Goal: Use online tool/utility: Utilize a website feature to perform a specific function

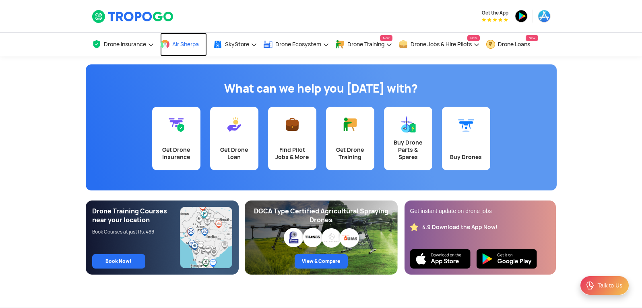
click at [191, 41] on span "Air Sherpa" at bounding box center [185, 44] width 27 height 6
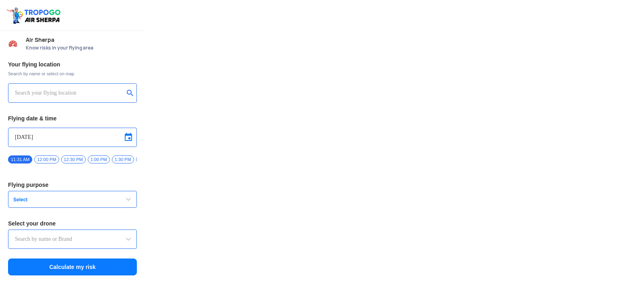
type input "Switch UAV"
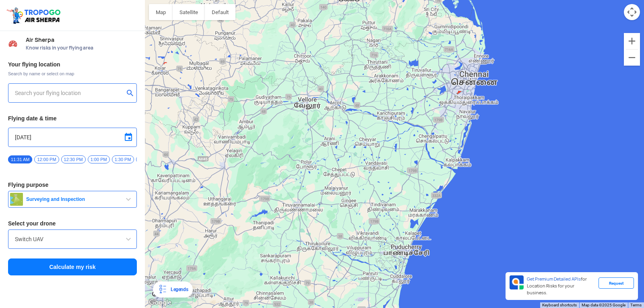
drag, startPoint x: 322, startPoint y: 168, endPoint x: 25, endPoint y: 135, distance: 298.2
click at [25, 135] on div "Location Risk Score Air Sherpa Know risks in your flying area Your flying locat…" at bounding box center [322, 154] width 644 height 308
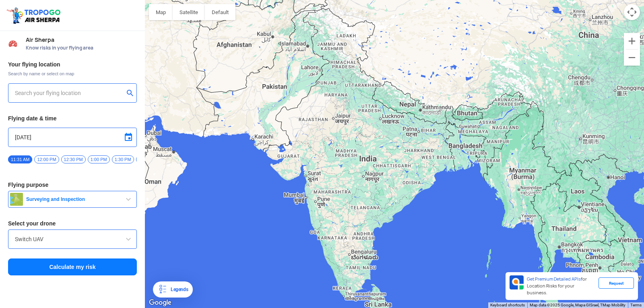
click at [242, 110] on div at bounding box center [394, 154] width 499 height 308
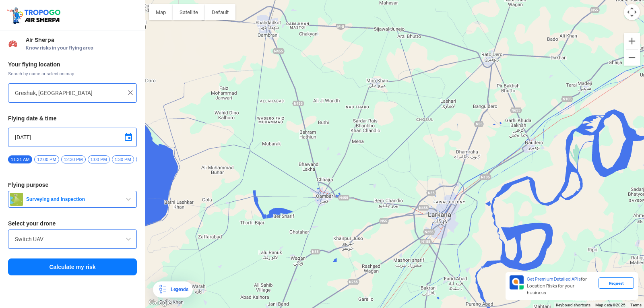
type input "[STREET_ADDRESS]"
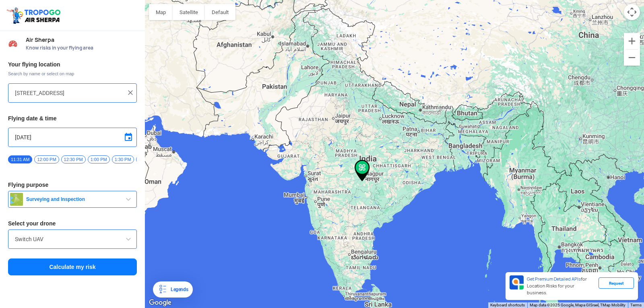
click at [133, 93] on img at bounding box center [130, 93] width 8 height 8
drag, startPoint x: 82, startPoint y: 74, endPoint x: 86, endPoint y: 86, distance: 13.0
click at [85, 85] on div "Your flying location Search by name or select on map Flying date & time 9/13/20…" at bounding box center [72, 169] width 145 height 224
click at [89, 89] on input "text" at bounding box center [69, 93] width 109 height 10
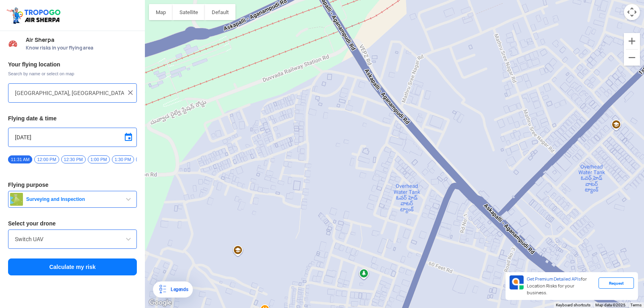
drag, startPoint x: 354, startPoint y: 73, endPoint x: 367, endPoint y: 298, distance: 224.7
click at [376, 308] on html "Location Risk Score Air Sherpa Know risks in your flying area Your flying locat…" at bounding box center [322, 154] width 644 height 308
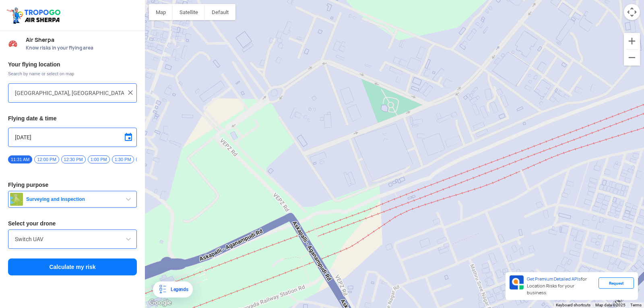
drag, startPoint x: 382, startPoint y: 41, endPoint x: 359, endPoint y: 273, distance: 232.8
click at [359, 273] on div at bounding box center [394, 154] width 499 height 308
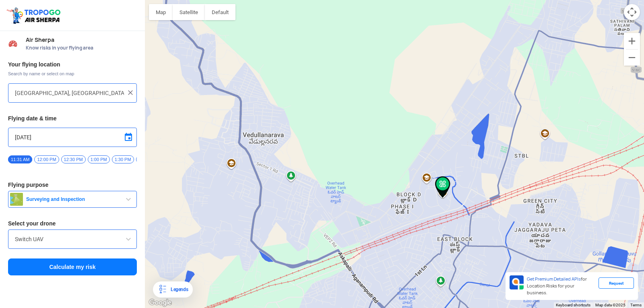
drag, startPoint x: 449, startPoint y: 215, endPoint x: 448, endPoint y: 205, distance: 10.1
click at [450, 208] on div at bounding box center [394, 154] width 499 height 308
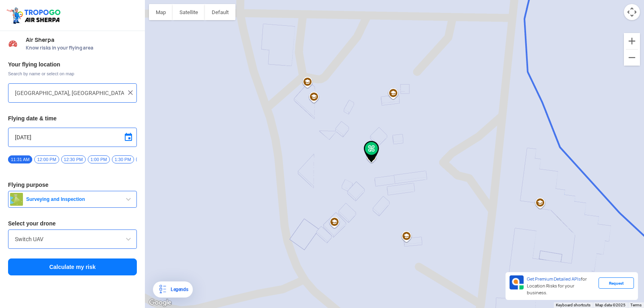
drag, startPoint x: 242, startPoint y: 170, endPoint x: 367, endPoint y: 162, distance: 125.5
click at [367, 162] on img at bounding box center [371, 152] width 15 height 22
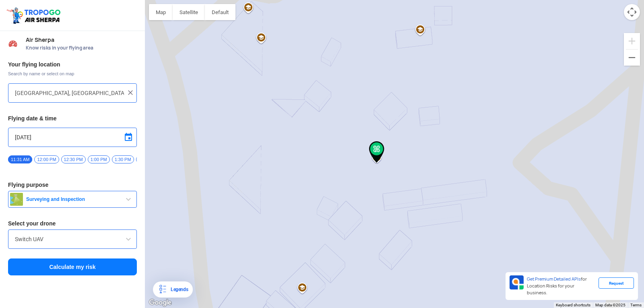
click at [77, 202] on span "Surveying and Inspection" at bounding box center [73, 199] width 101 height 6
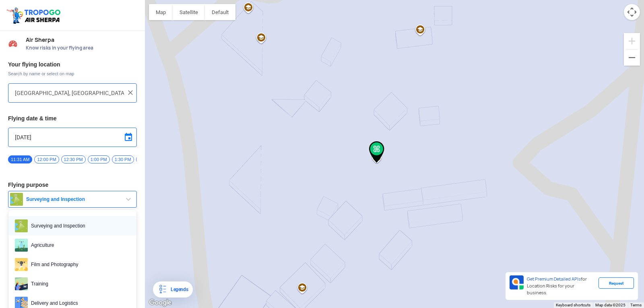
click at [58, 228] on span "Surveying and Inspection" at bounding box center [79, 225] width 102 height 13
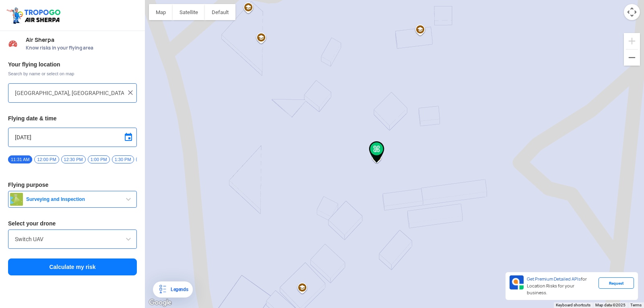
click at [72, 199] on span "Surveying and Inspection" at bounding box center [73, 199] width 101 height 6
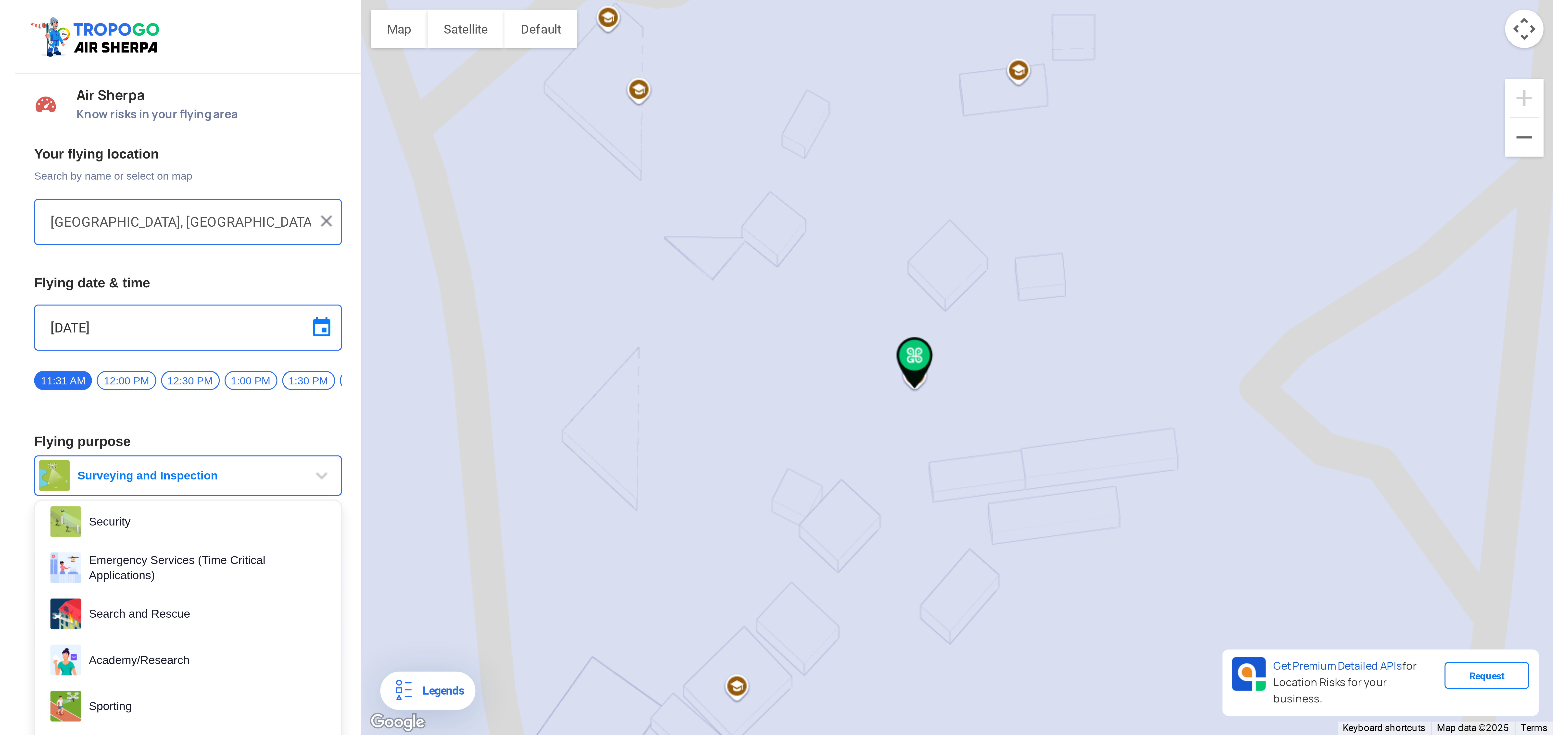
scroll to position [75, 0]
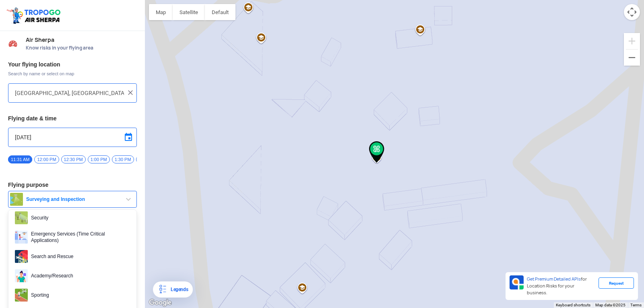
click at [194, 191] on div at bounding box center [394, 154] width 499 height 308
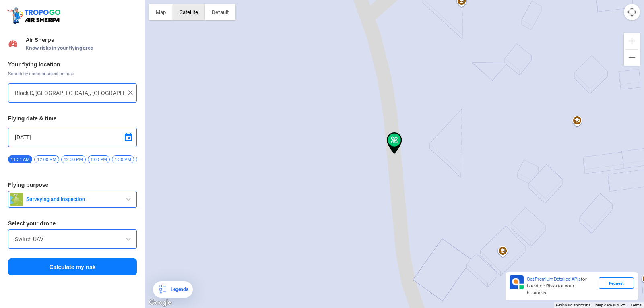
click at [186, 6] on button "Satellite" at bounding box center [189, 12] width 32 height 16
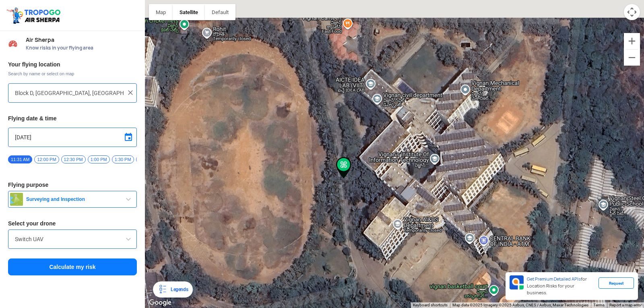
drag, startPoint x: 529, startPoint y: 116, endPoint x: 449, endPoint y: 173, distance: 97.6
click at [449, 173] on div at bounding box center [394, 154] width 499 height 308
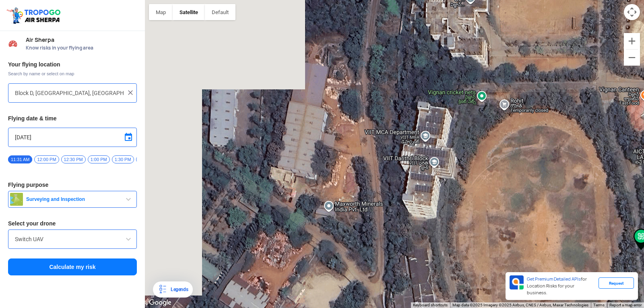
drag, startPoint x: 189, startPoint y: 135, endPoint x: 488, endPoint y: 197, distance: 304.9
click at [488, 197] on div at bounding box center [394, 154] width 499 height 308
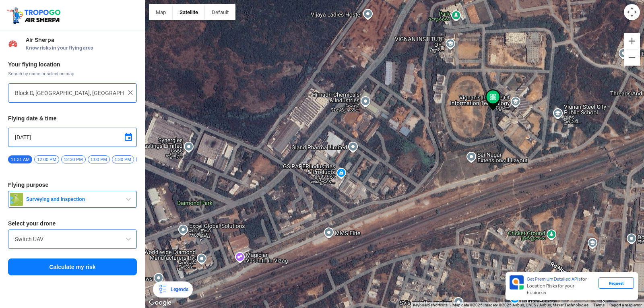
drag, startPoint x: 526, startPoint y: 232, endPoint x: 489, endPoint y: 71, distance: 165.1
click at [491, 74] on div at bounding box center [394, 154] width 499 height 308
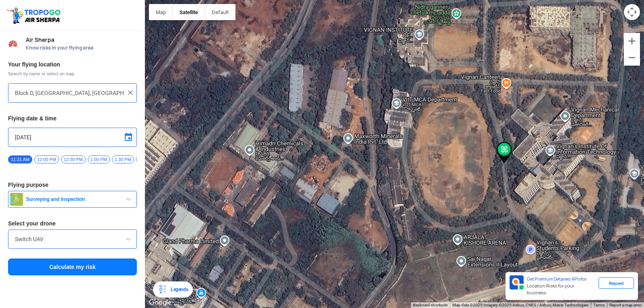
drag, startPoint x: 524, startPoint y: 75, endPoint x: 533, endPoint y: 267, distance: 192.8
click at [533, 267] on div at bounding box center [394, 154] width 499 height 308
click at [43, 158] on span "12:00 PM" at bounding box center [46, 159] width 25 height 8
click at [63, 159] on span "12:30 PM" at bounding box center [73, 159] width 25 height 8
click at [39, 161] on span "12:00 PM" at bounding box center [46, 159] width 25 height 8
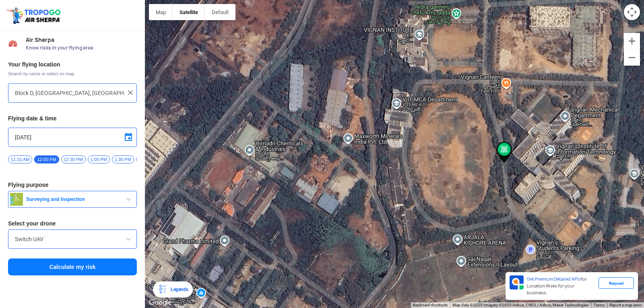
click at [21, 159] on span "11:31 AM" at bounding box center [20, 159] width 24 height 8
click at [86, 197] on button "Surveying and Inspection" at bounding box center [72, 199] width 129 height 17
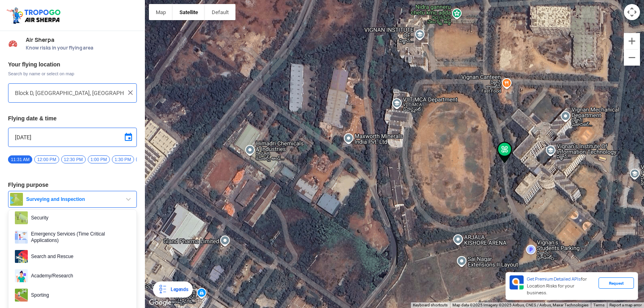
click at [207, 218] on div at bounding box center [394, 154] width 499 height 308
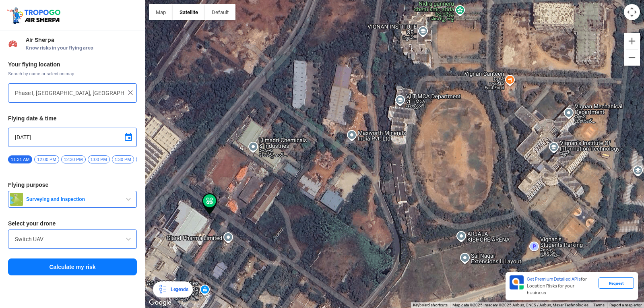
drag, startPoint x: 596, startPoint y: 132, endPoint x: 410, endPoint y: 192, distance: 195.6
click at [410, 192] on div at bounding box center [394, 154] width 499 height 308
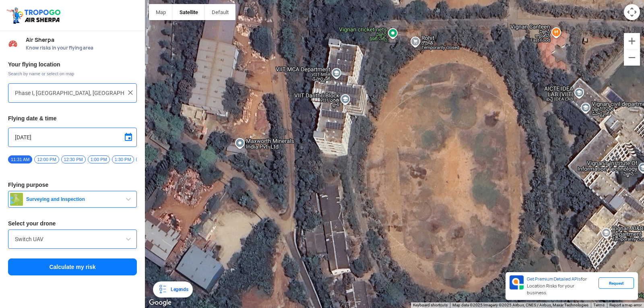
click at [455, 109] on div at bounding box center [394, 154] width 499 height 308
type input "[STREET_ADDRESS]"
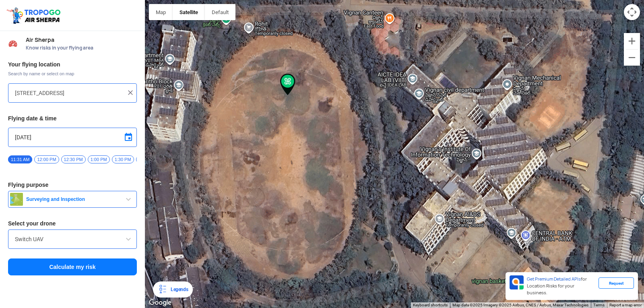
drag, startPoint x: 600, startPoint y: 130, endPoint x: 496, endPoint y: 89, distance: 112.0
click at [492, 72] on div at bounding box center [394, 154] width 499 height 308
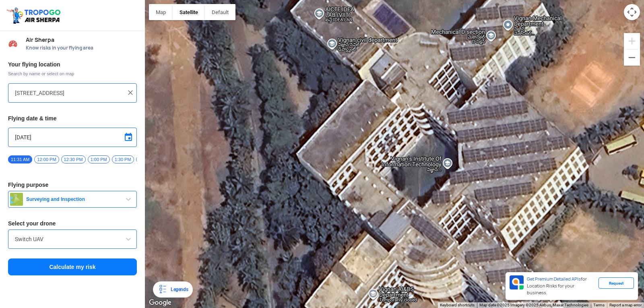
click at [110, 266] on button "Calculate my risk" at bounding box center [72, 267] width 129 height 17
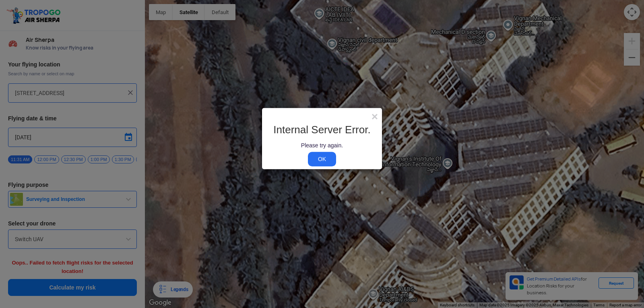
click at [332, 158] on link "OK" at bounding box center [322, 159] width 28 height 14
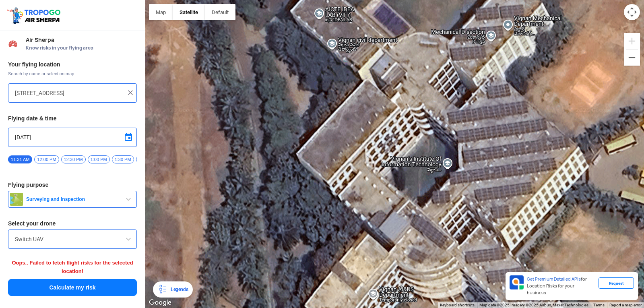
click at [116, 285] on button "Calculate my risk" at bounding box center [72, 287] width 129 height 17
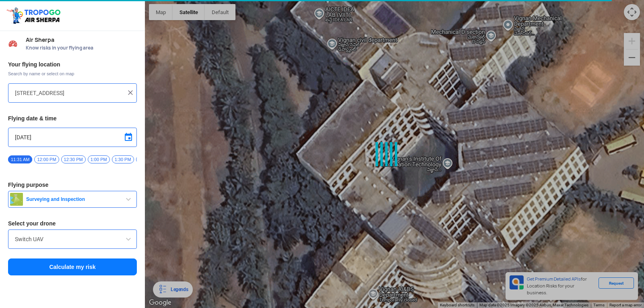
click at [123, 241] on input "Switch UAV" at bounding box center [72, 239] width 115 height 10
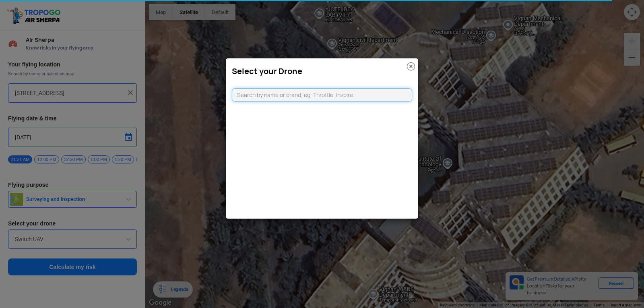
click at [370, 97] on input "text" at bounding box center [322, 95] width 180 height 14
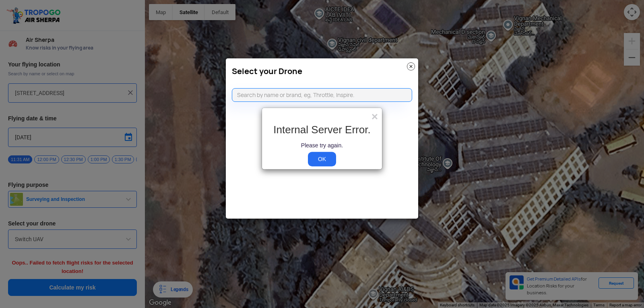
click at [315, 157] on link "OK" at bounding box center [322, 159] width 28 height 14
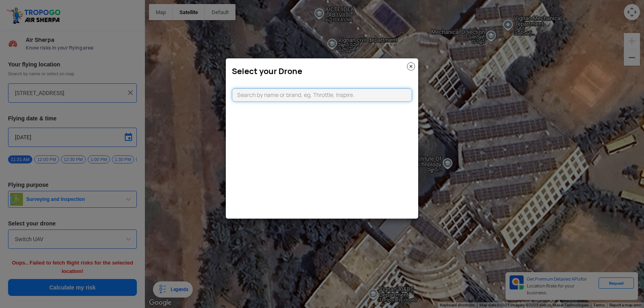
click at [376, 91] on input "text" at bounding box center [322, 95] width 180 height 14
type input "vign"
click at [338, 111] on link "CLICKING HERE" at bounding box center [341, 111] width 41 height 6
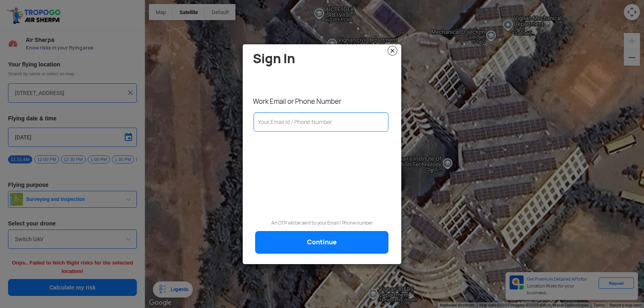
click at [392, 50] on img at bounding box center [393, 51] width 10 height 10
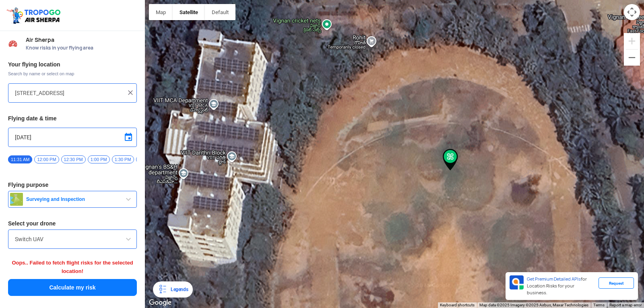
drag, startPoint x: 352, startPoint y: 113, endPoint x: 644, endPoint y: 249, distance: 322.4
click at [644, 253] on div at bounding box center [394, 154] width 499 height 308
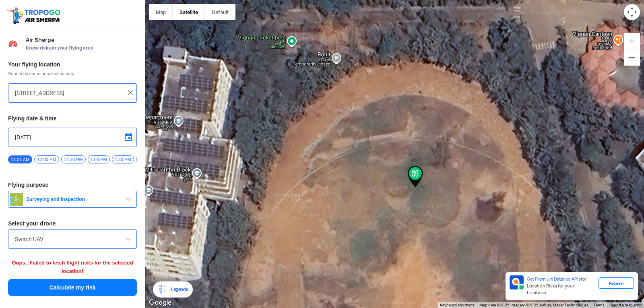
drag, startPoint x: 398, startPoint y: 52, endPoint x: 362, endPoint y: 80, distance: 46.2
click at [363, 80] on div at bounding box center [394, 154] width 499 height 308
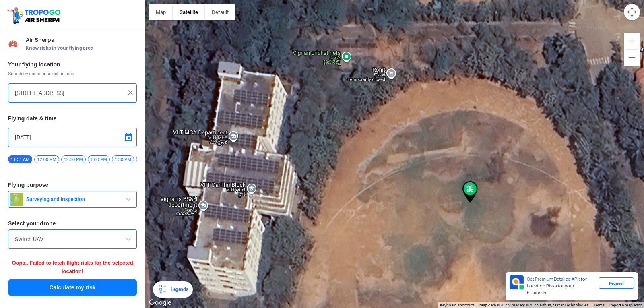
drag, startPoint x: 362, startPoint y: 80, endPoint x: 456, endPoint y: 73, distance: 94.1
click at [456, 73] on div at bounding box center [394, 154] width 499 height 308
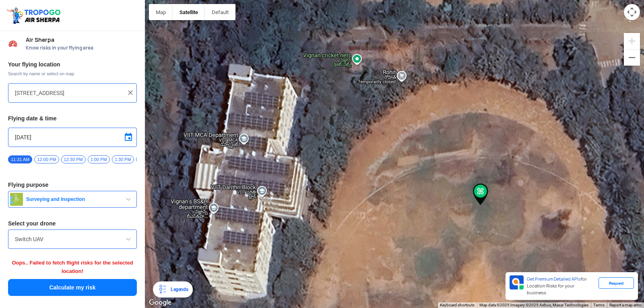
click at [385, 111] on div at bounding box center [394, 154] width 499 height 308
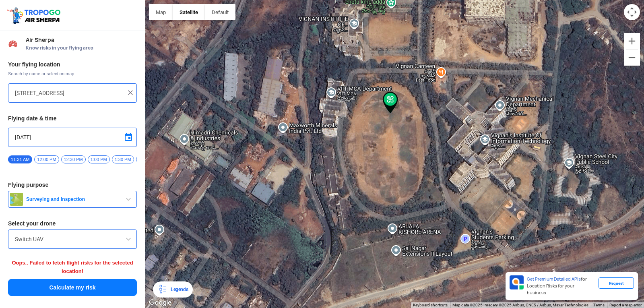
drag, startPoint x: 574, startPoint y: 193, endPoint x: 522, endPoint y: 114, distance: 94.7
click at [522, 114] on div at bounding box center [394, 154] width 499 height 308
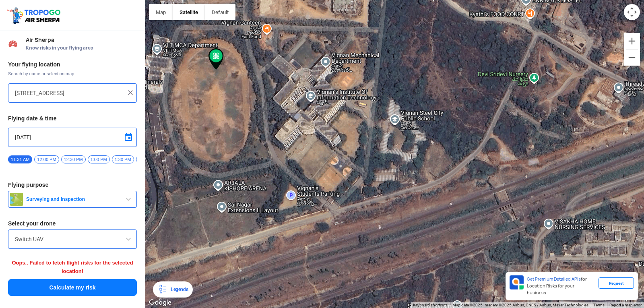
drag, startPoint x: 530, startPoint y: 151, endPoint x: 336, endPoint y: 130, distance: 194.5
click at [348, 113] on div at bounding box center [394, 154] width 499 height 308
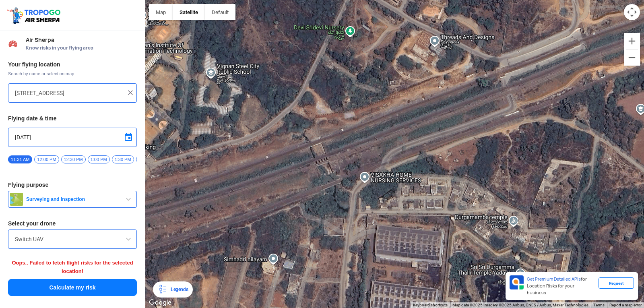
drag, startPoint x: 461, startPoint y: 120, endPoint x: 276, endPoint y: 67, distance: 192.4
click at [280, 66] on div at bounding box center [394, 154] width 499 height 308
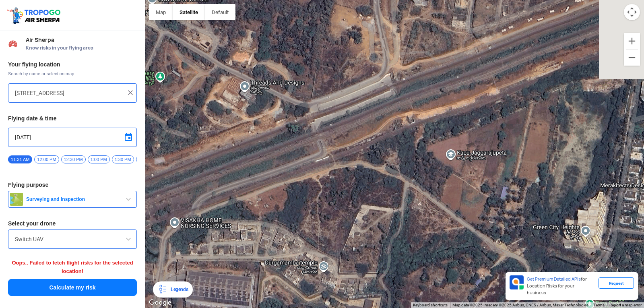
drag, startPoint x: 488, startPoint y: 110, endPoint x: 284, endPoint y: 161, distance: 210.4
click at [284, 161] on div at bounding box center [394, 154] width 499 height 308
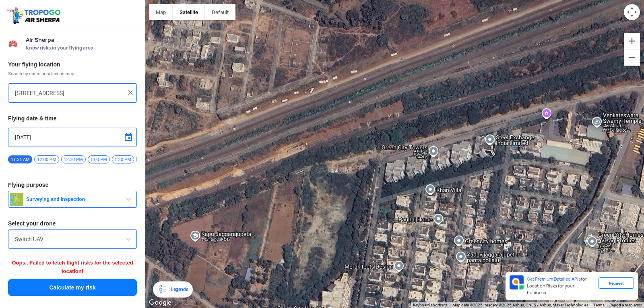
drag, startPoint x: 592, startPoint y: 90, endPoint x: 370, endPoint y: 160, distance: 233.1
click at [368, 159] on div at bounding box center [394, 154] width 499 height 308
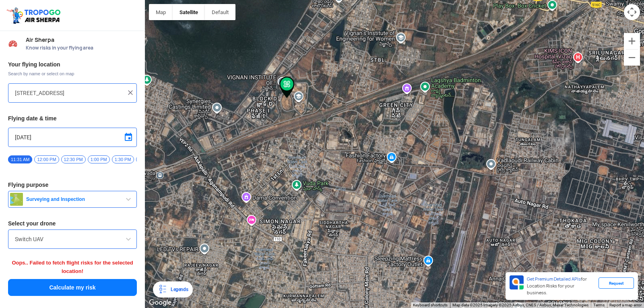
drag, startPoint x: 551, startPoint y: 120, endPoint x: 405, endPoint y: 104, distance: 147.4
click at [405, 104] on div at bounding box center [394, 154] width 499 height 308
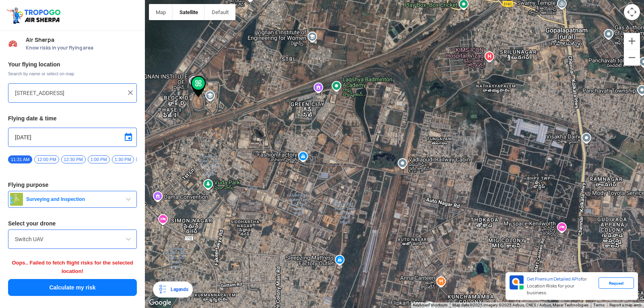
drag, startPoint x: 606, startPoint y: 184, endPoint x: 549, endPoint y: 180, distance: 57.3
click at [549, 180] on div at bounding box center [394, 154] width 499 height 308
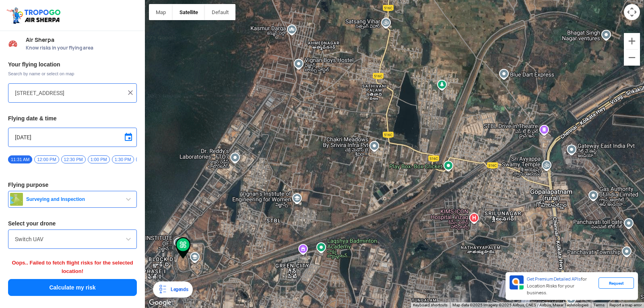
drag, startPoint x: 563, startPoint y: 115, endPoint x: 576, endPoint y: 276, distance: 161.3
click at [574, 276] on div at bounding box center [394, 154] width 499 height 308
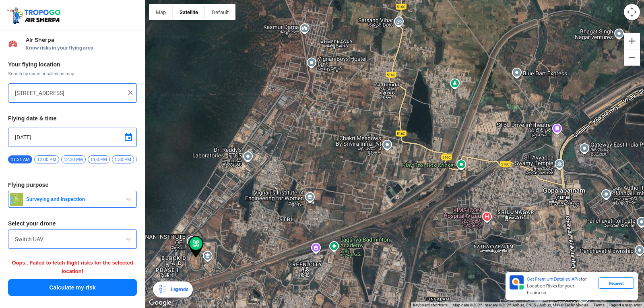
click at [582, 276] on div at bounding box center [394, 154] width 499 height 308
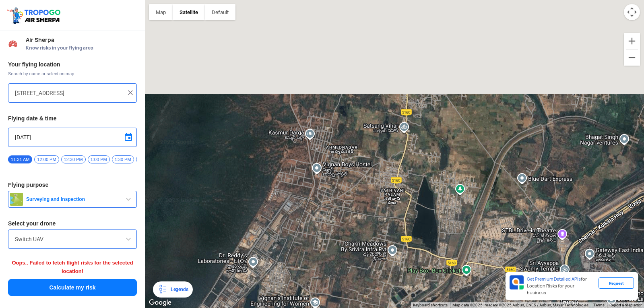
drag, startPoint x: 405, startPoint y: 181, endPoint x: 432, endPoint y: 266, distance: 89.7
click at [432, 266] on div at bounding box center [394, 154] width 499 height 308
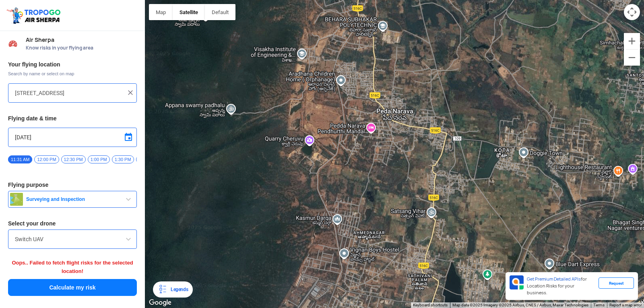
drag, startPoint x: 432, startPoint y: 266, endPoint x: 433, endPoint y: 260, distance: 6.5
click at [433, 260] on div at bounding box center [394, 154] width 499 height 308
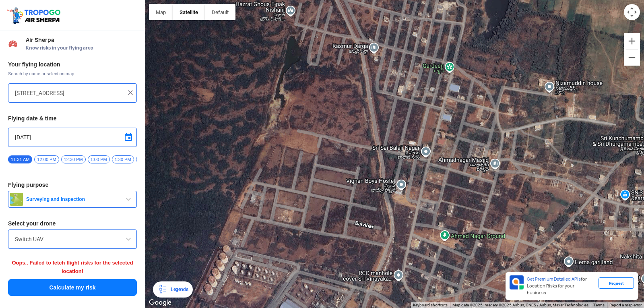
drag, startPoint x: 301, startPoint y: 174, endPoint x: 503, endPoint y: 197, distance: 203.5
click at [503, 197] on div at bounding box center [394, 154] width 499 height 308
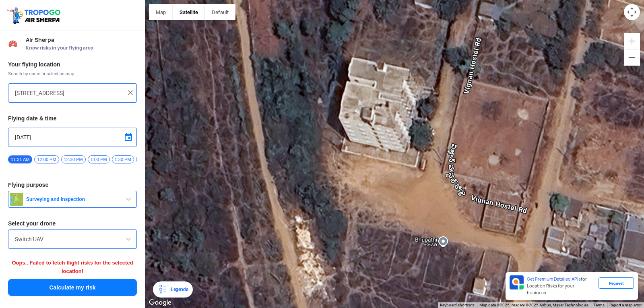
drag, startPoint x: 435, startPoint y: 136, endPoint x: 430, endPoint y: 206, distance: 69.9
click at [432, 209] on div at bounding box center [394, 154] width 499 height 308
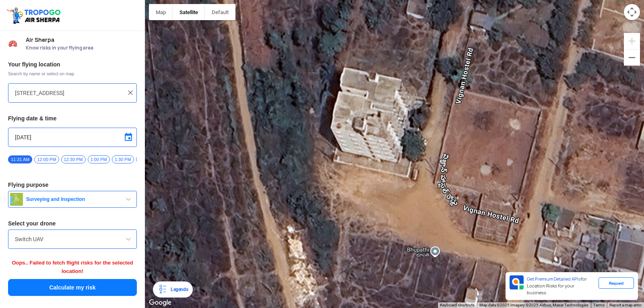
drag, startPoint x: 385, startPoint y: 95, endPoint x: 388, endPoint y: 103, distance: 9.1
click at [386, 104] on div at bounding box center [394, 154] width 499 height 308
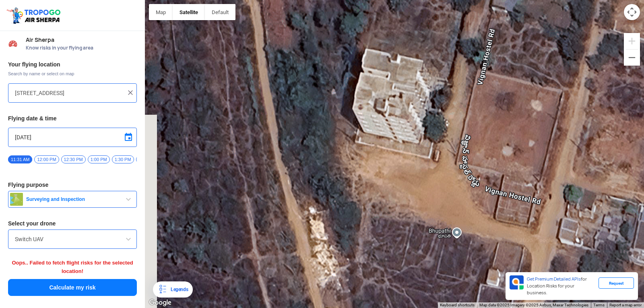
drag, startPoint x: 408, startPoint y: 101, endPoint x: 421, endPoint y: 95, distance: 13.7
click at [421, 95] on div at bounding box center [394, 154] width 499 height 308
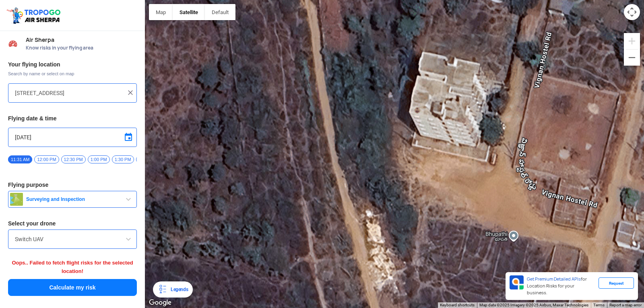
click at [416, 110] on div at bounding box center [394, 154] width 499 height 308
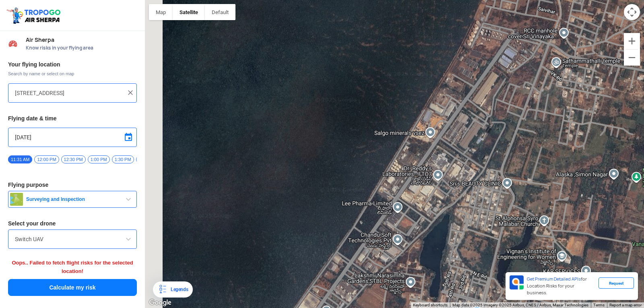
drag, startPoint x: 390, startPoint y: 198, endPoint x: 644, endPoint y: 24, distance: 307.4
click at [644, 24] on div at bounding box center [394, 154] width 499 height 308
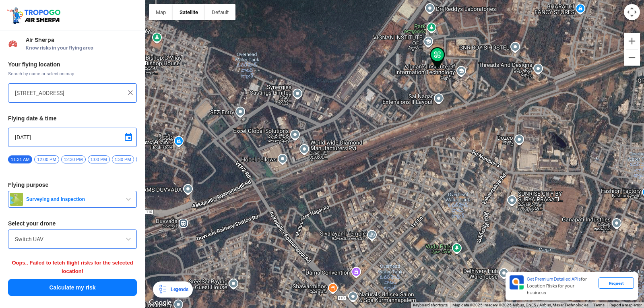
drag, startPoint x: 427, startPoint y: 199, endPoint x: 425, endPoint y: -35, distance: 234.0
click at [425, 0] on html "Location Risk Score Air Sherpa Know risks in your flying area Your flying locat…" at bounding box center [322, 154] width 644 height 308
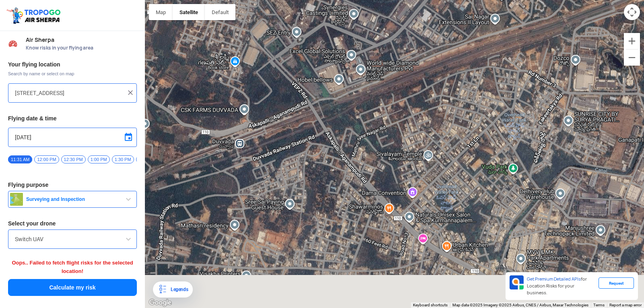
drag, startPoint x: 409, startPoint y: 171, endPoint x: 527, endPoint y: 36, distance: 179.5
click at [526, 37] on div at bounding box center [394, 154] width 499 height 308
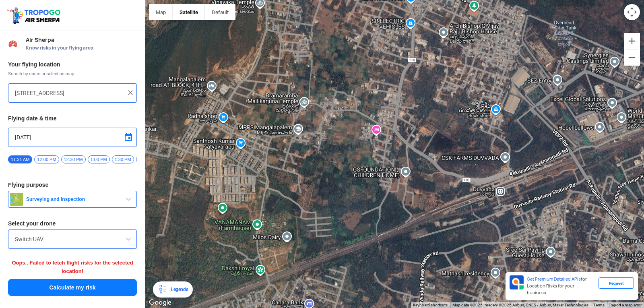
drag, startPoint x: 288, startPoint y: 39, endPoint x: 481, endPoint y: 160, distance: 228.4
click at [481, 160] on div at bounding box center [394, 154] width 499 height 308
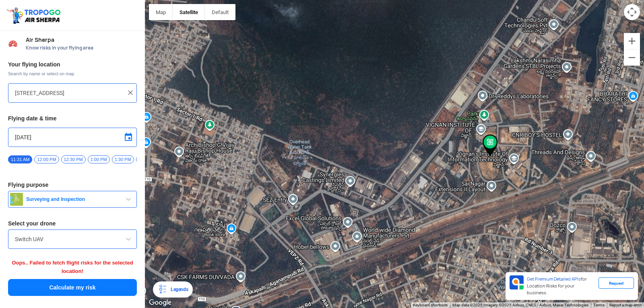
drag, startPoint x: 618, startPoint y: 67, endPoint x: 420, endPoint y: 174, distance: 225.3
click at [352, 190] on div at bounding box center [394, 154] width 499 height 308
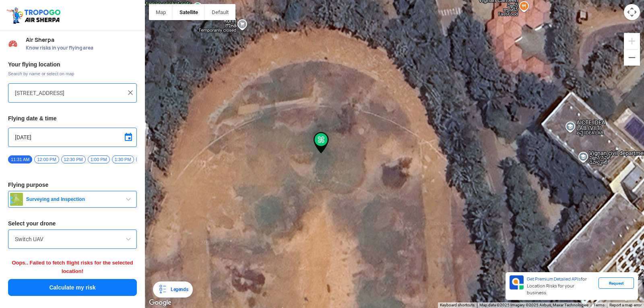
drag, startPoint x: 557, startPoint y: 169, endPoint x: 259, endPoint y: 155, distance: 298.3
click at [255, 158] on div at bounding box center [394, 154] width 499 height 308
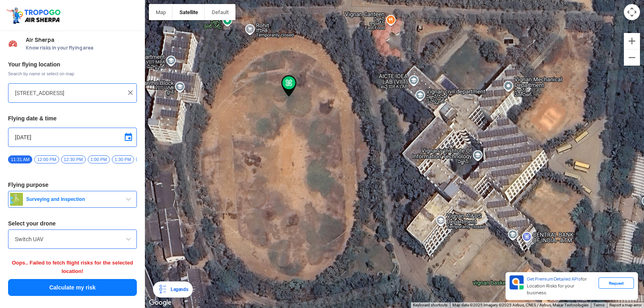
drag, startPoint x: 574, startPoint y: 134, endPoint x: 572, endPoint y: 76, distance: 57.6
click at [572, 76] on div at bounding box center [394, 154] width 499 height 308
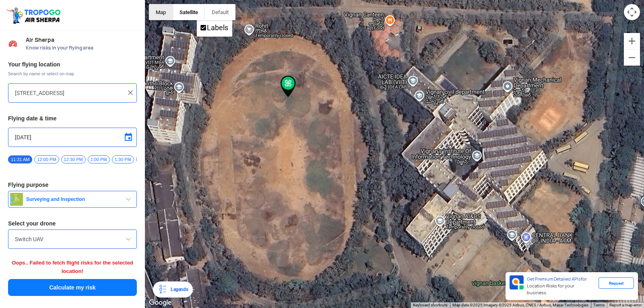
click at [170, 16] on button "Map" at bounding box center [161, 12] width 24 height 16
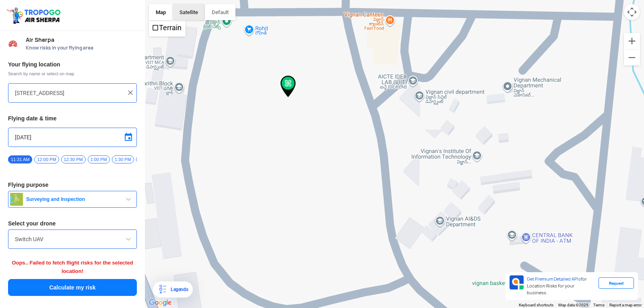
click at [189, 13] on button "Satellite" at bounding box center [189, 12] width 32 height 16
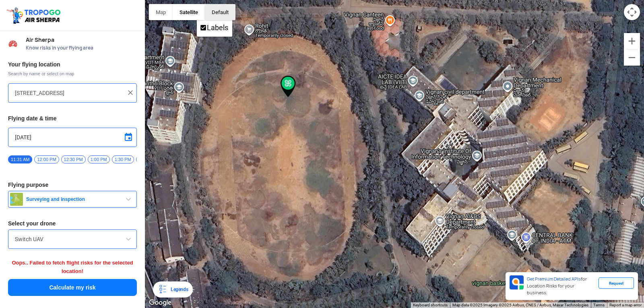
click at [217, 14] on button "button" at bounding box center [220, 12] width 31 height 16
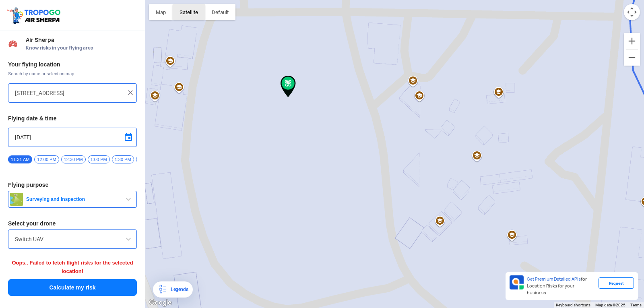
click at [194, 4] on button "Satellite" at bounding box center [189, 12] width 32 height 16
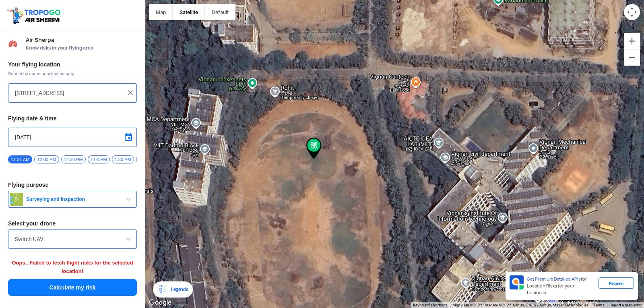
drag, startPoint x: 256, startPoint y: 93, endPoint x: 288, endPoint y: 173, distance: 85.7
click at [288, 173] on div at bounding box center [394, 154] width 499 height 308
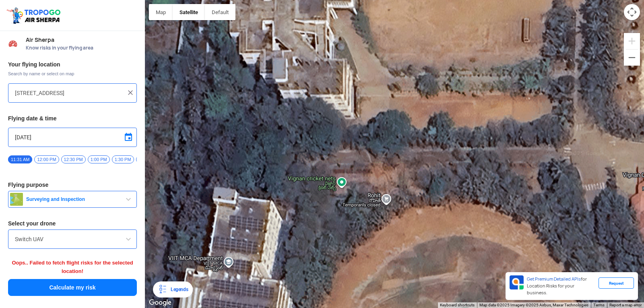
drag, startPoint x: 280, startPoint y: 101, endPoint x: 381, endPoint y: 222, distance: 157.3
click at [381, 222] on div at bounding box center [394, 154] width 499 height 308
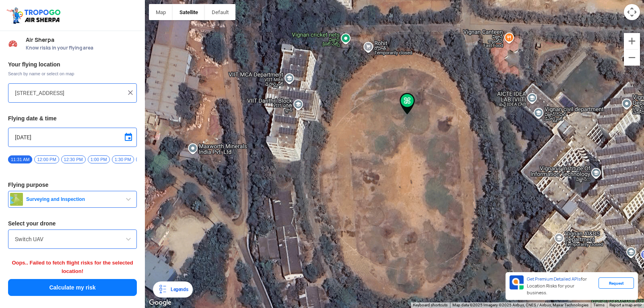
drag, startPoint x: 424, startPoint y: 265, endPoint x: 408, endPoint y: 110, distance: 155.9
click at [408, 110] on div at bounding box center [394, 154] width 499 height 308
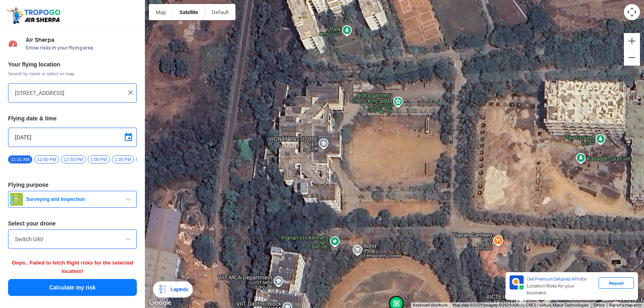
drag, startPoint x: 408, startPoint y: 110, endPoint x: 389, endPoint y: 325, distance: 215.1
click at [389, 308] on html "Location Risk Score Air Sherpa Know risks in your flying area Your flying locat…" at bounding box center [322, 154] width 644 height 308
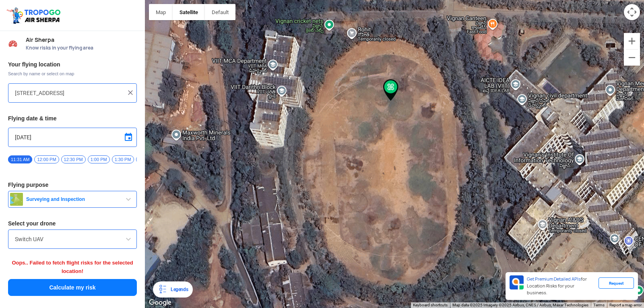
drag, startPoint x: 351, startPoint y: 306, endPoint x: 369, endPoint y: 90, distance: 216.6
click at [369, 90] on div at bounding box center [394, 154] width 499 height 308
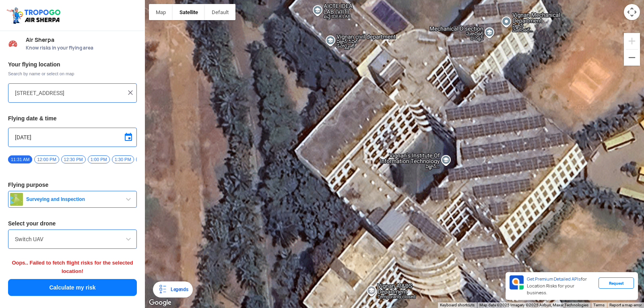
drag, startPoint x: 589, startPoint y: 237, endPoint x: 277, endPoint y: 176, distance: 318.1
click at [277, 176] on div at bounding box center [394, 154] width 499 height 308
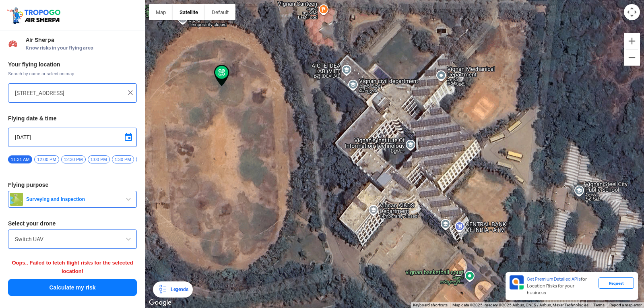
click at [13, 161] on span "11:31 AM" at bounding box center [20, 159] width 24 height 8
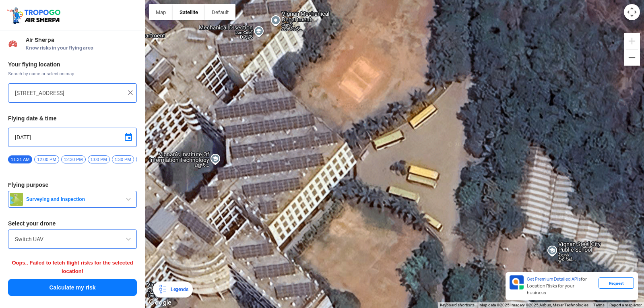
drag, startPoint x: 325, startPoint y: 80, endPoint x: 359, endPoint y: 165, distance: 91.6
click at [359, 165] on div at bounding box center [394, 154] width 499 height 308
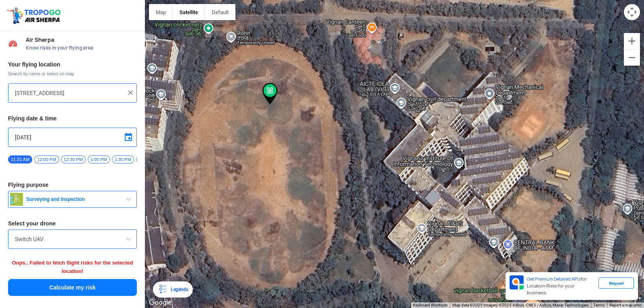
drag, startPoint x: 361, startPoint y: 162, endPoint x: 538, endPoint y: 168, distance: 176.9
click at [538, 168] on div at bounding box center [394, 154] width 499 height 308
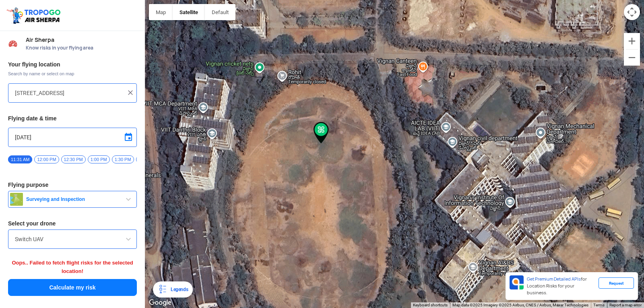
drag, startPoint x: 242, startPoint y: 24, endPoint x: 325, endPoint y: 89, distance: 106.4
click at [324, 86] on div at bounding box center [394, 154] width 499 height 308
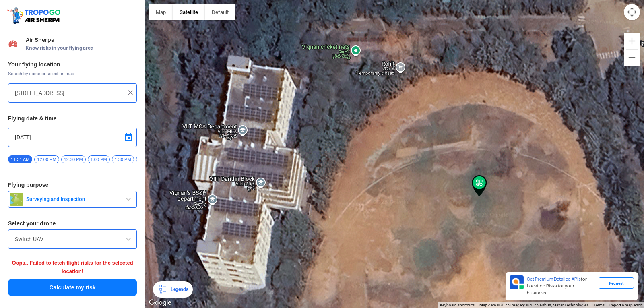
click at [187, 286] on div "Legends" at bounding box center [178, 290] width 21 height 10
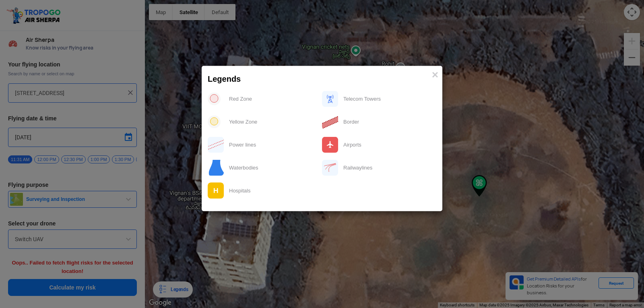
click at [252, 96] on div "Red Zone" at bounding box center [273, 99] width 98 height 17
click at [215, 99] on img at bounding box center [214, 98] width 13 height 13
click at [433, 70] on span "×" at bounding box center [435, 74] width 6 height 12
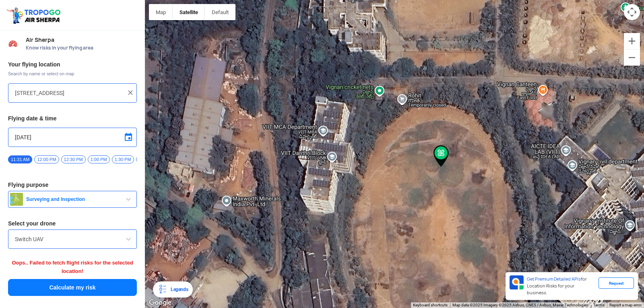
click at [43, 157] on span "12:00 PM" at bounding box center [46, 159] width 25 height 8
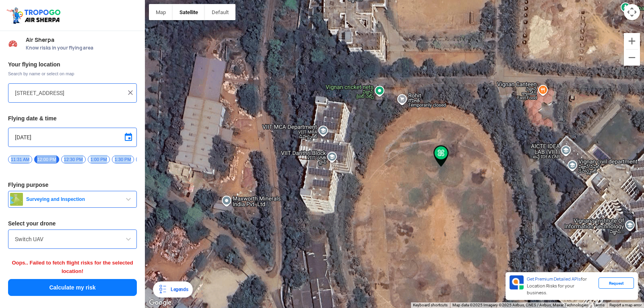
click at [43, 157] on span "12:00 PM" at bounding box center [46, 159] width 25 height 8
click at [475, 176] on div at bounding box center [394, 154] width 499 height 308
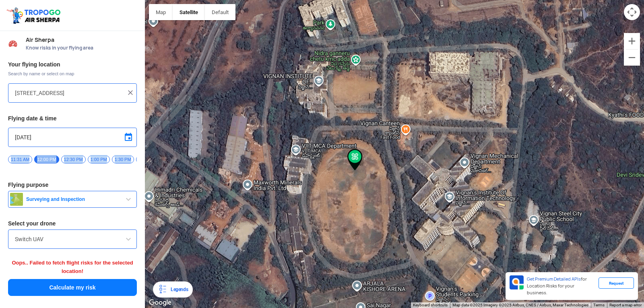
drag, startPoint x: 565, startPoint y: 198, endPoint x: 459, endPoint y: 191, distance: 106.5
click at [459, 191] on div at bounding box center [394, 154] width 499 height 308
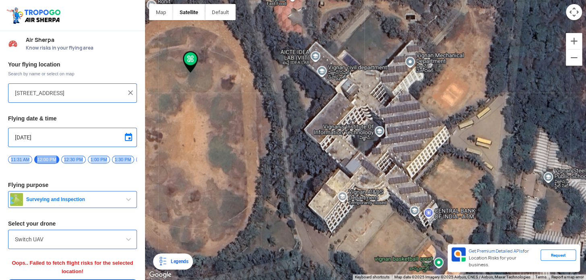
drag, startPoint x: 460, startPoint y: 191, endPoint x: 398, endPoint y: 115, distance: 97.7
click at [398, 115] on div at bounding box center [365, 140] width 441 height 280
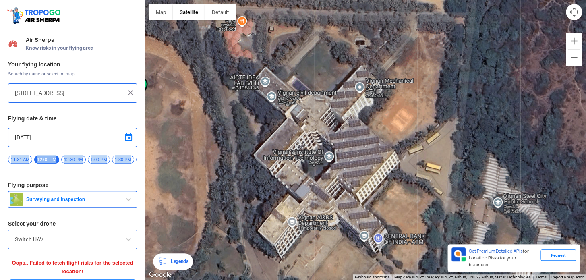
drag, startPoint x: 474, startPoint y: 169, endPoint x: 585, endPoint y: 191, distance: 112.9
click at [585, 191] on div at bounding box center [365, 140] width 441 height 280
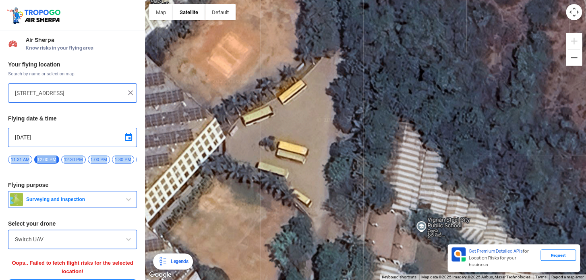
drag, startPoint x: 572, startPoint y: 182, endPoint x: 442, endPoint y: 174, distance: 130.3
click at [478, 179] on div at bounding box center [365, 140] width 441 height 280
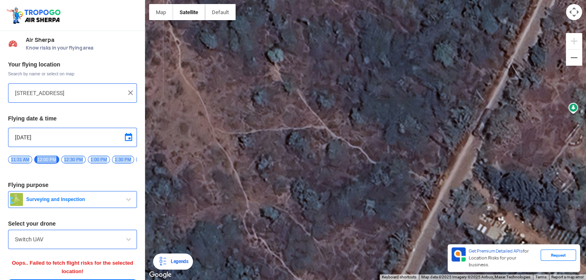
drag, startPoint x: 434, startPoint y: 173, endPoint x: 576, endPoint y: 236, distance: 155.1
click at [582, 234] on div at bounding box center [365, 140] width 441 height 280
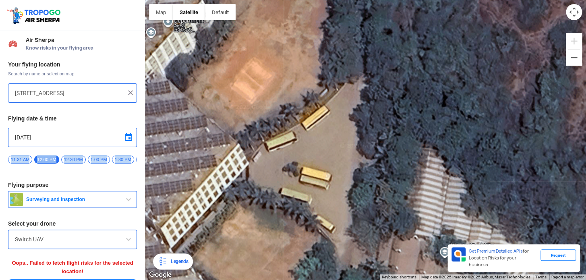
drag, startPoint x: 170, startPoint y: 170, endPoint x: 565, endPoint y: 137, distance: 396.4
click at [585, 143] on div at bounding box center [365, 140] width 441 height 280
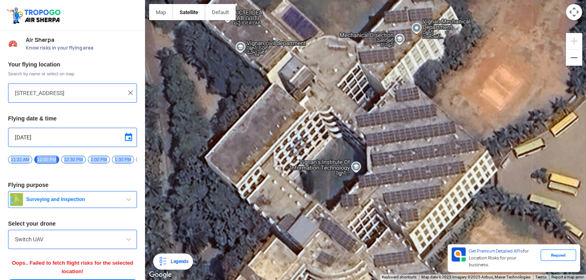
drag, startPoint x: 427, startPoint y: 138, endPoint x: 585, endPoint y: 130, distance: 158.1
click at [585, 130] on div at bounding box center [365, 140] width 441 height 280
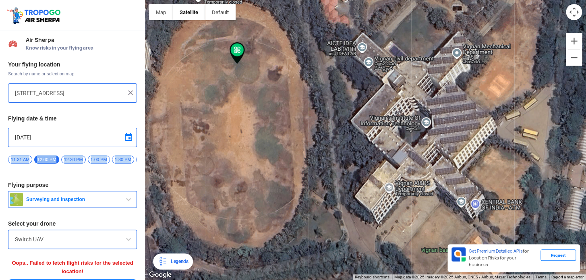
drag, startPoint x: 560, startPoint y: 138, endPoint x: 513, endPoint y: 116, distance: 52.2
click at [513, 116] on div at bounding box center [365, 140] width 441 height 280
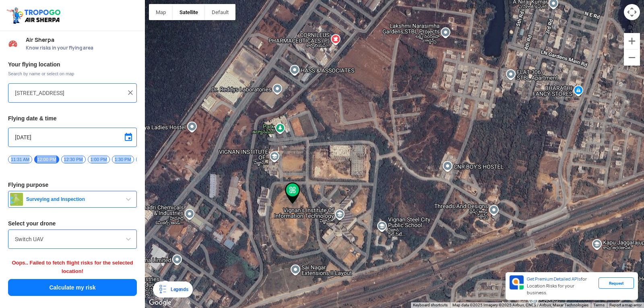
click at [81, 294] on button "Calculate my risk" at bounding box center [72, 287] width 129 height 17
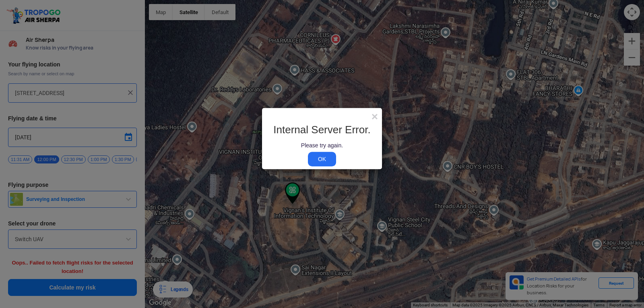
click at [333, 158] on link "OK" at bounding box center [322, 159] width 28 height 14
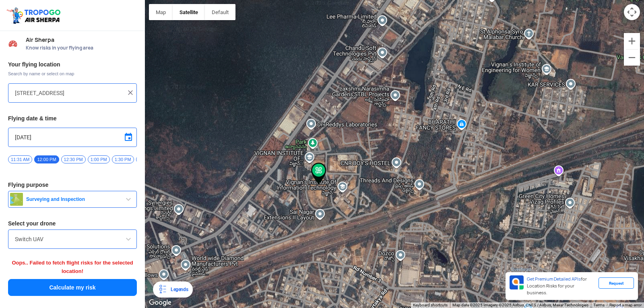
click at [128, 203] on span "button" at bounding box center [129, 200] width 10 height 10
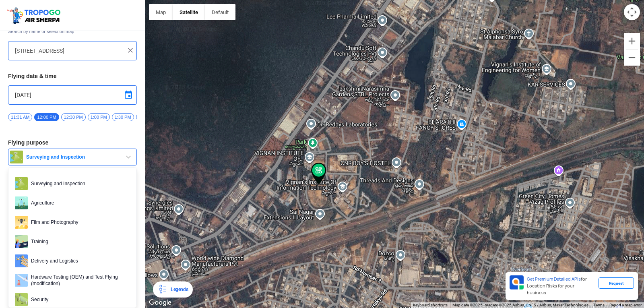
scroll to position [46, 0]
click at [99, 243] on span "Training" at bounding box center [79, 241] width 102 height 13
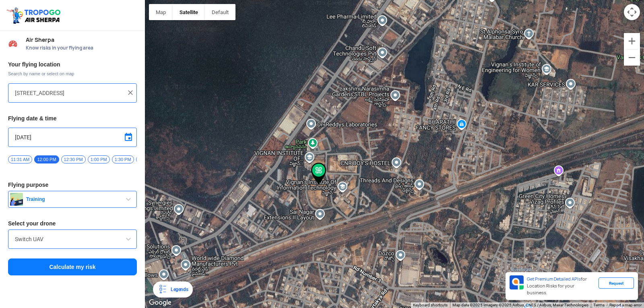
click at [99, 243] on input "Switch UAV" at bounding box center [72, 239] width 115 height 10
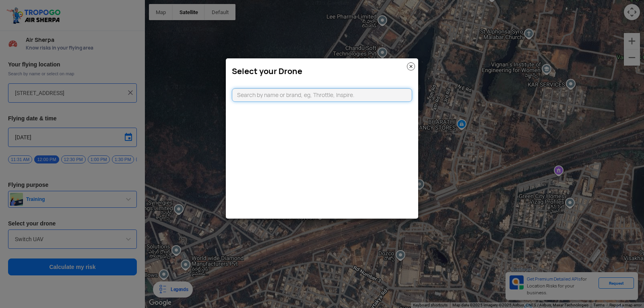
click at [271, 98] on input "text" at bounding box center [322, 95] width 180 height 14
click at [408, 67] on img at bounding box center [411, 66] width 8 height 8
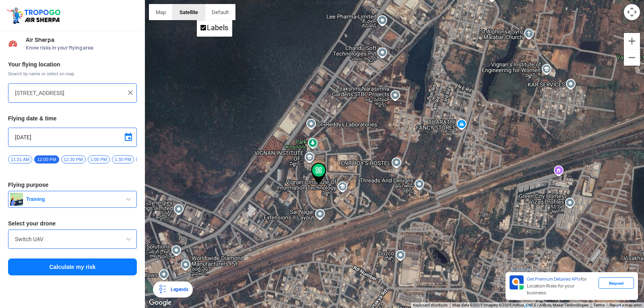
click at [189, 15] on button "Satellite" at bounding box center [189, 12] width 32 height 16
